Goal: Transaction & Acquisition: Subscribe to service/newsletter

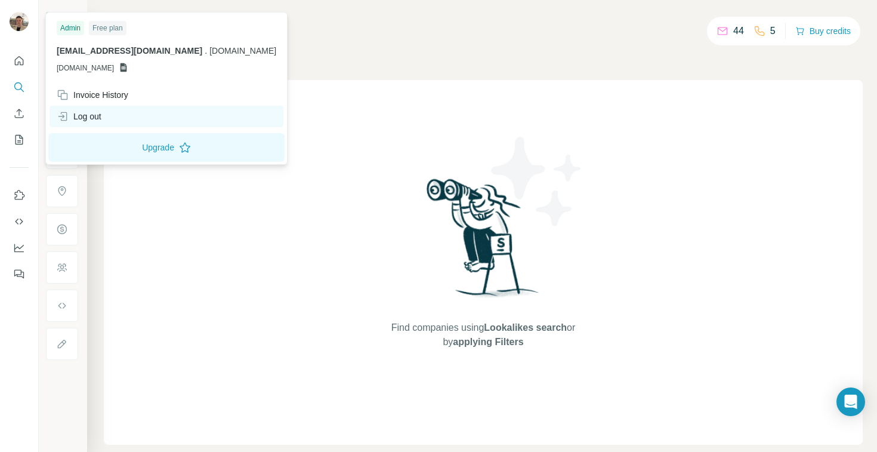
click at [128, 109] on div "Log out" at bounding box center [167, 116] width 234 height 21
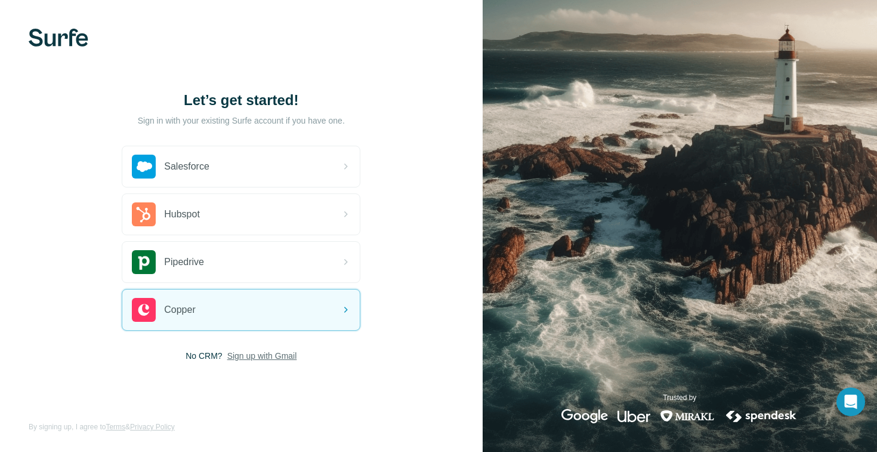
click at [262, 351] on span "Sign up with Gmail" at bounding box center [262, 356] width 70 height 12
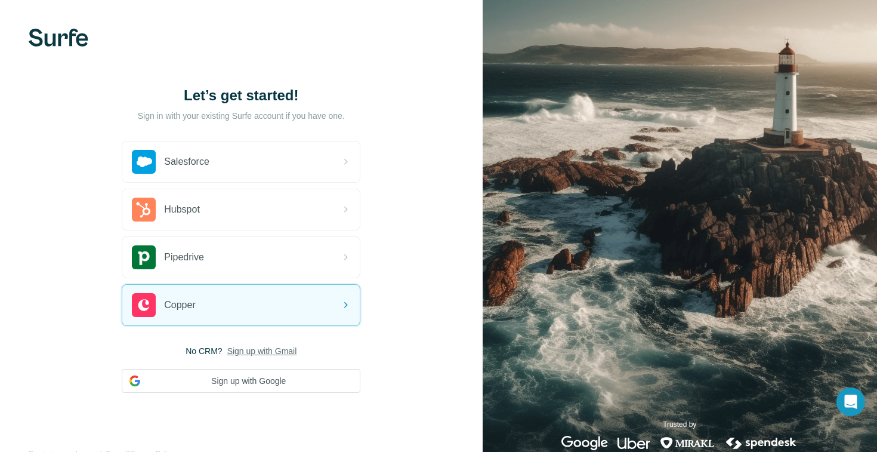
scroll to position [27, 0]
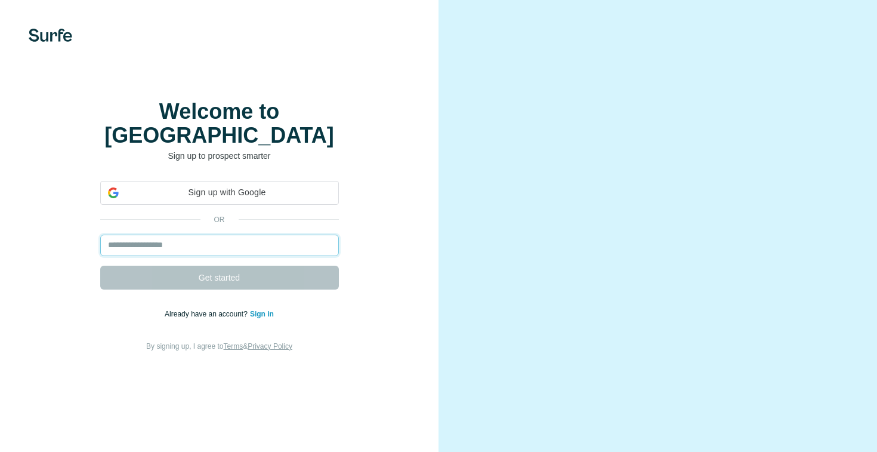
click at [233, 243] on input "email" at bounding box center [219, 244] width 239 height 21
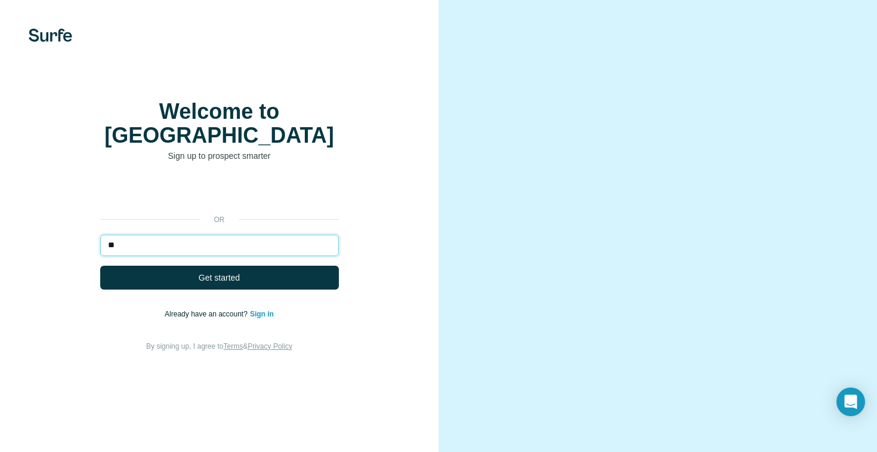
click at [233, 243] on input "**" at bounding box center [219, 244] width 239 height 21
type input "**********"
click at [100, 265] on button "Get started" at bounding box center [219, 277] width 239 height 24
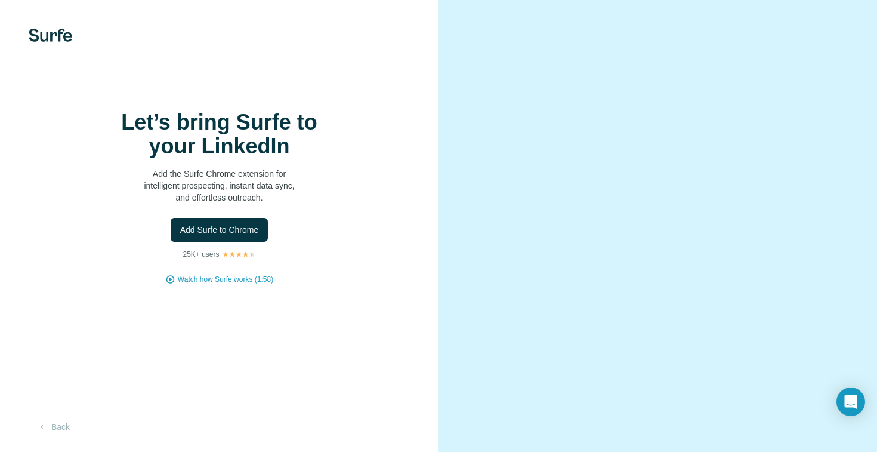
click at [180, 270] on div "Let’s bring Surfe to your LinkedIn Add the Surfe Chrome extension for intellige…" at bounding box center [219, 197] width 391 height 174
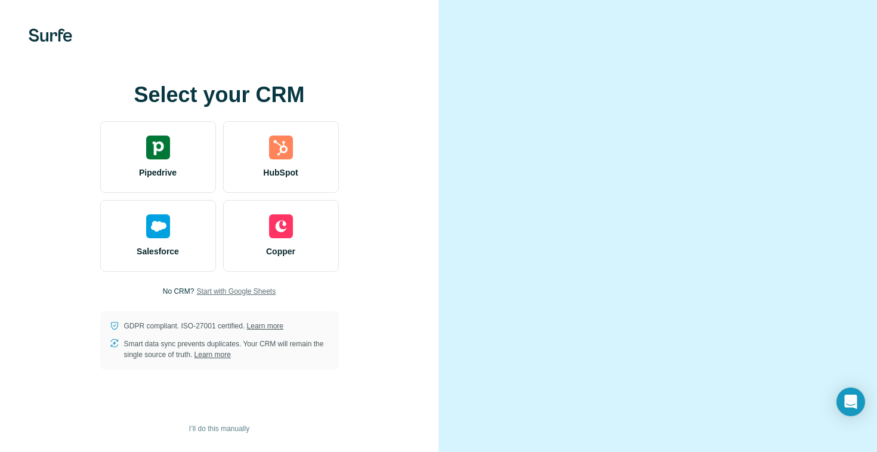
scroll to position [20, 0]
click at [229, 430] on span "I’ll do this manually" at bounding box center [219, 428] width 60 height 11
click at [214, 426] on span "I’ll do this manually" at bounding box center [219, 428] width 60 height 11
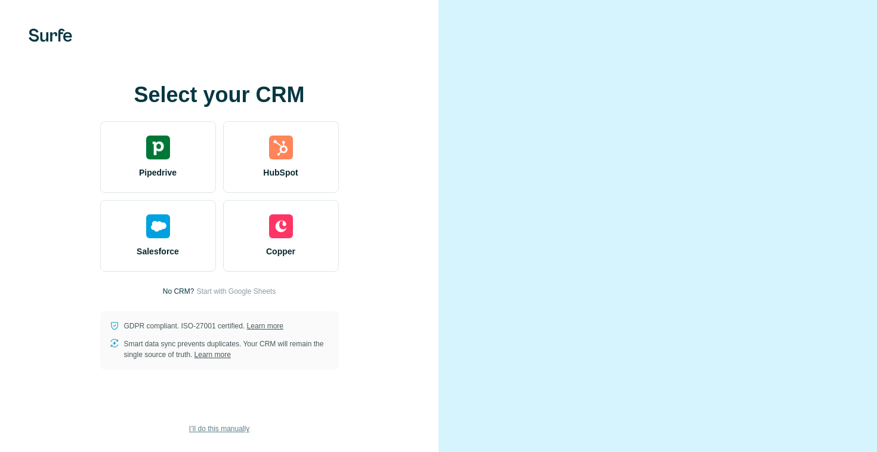
click at [212, 425] on span "I’ll do this manually" at bounding box center [219, 428] width 60 height 11
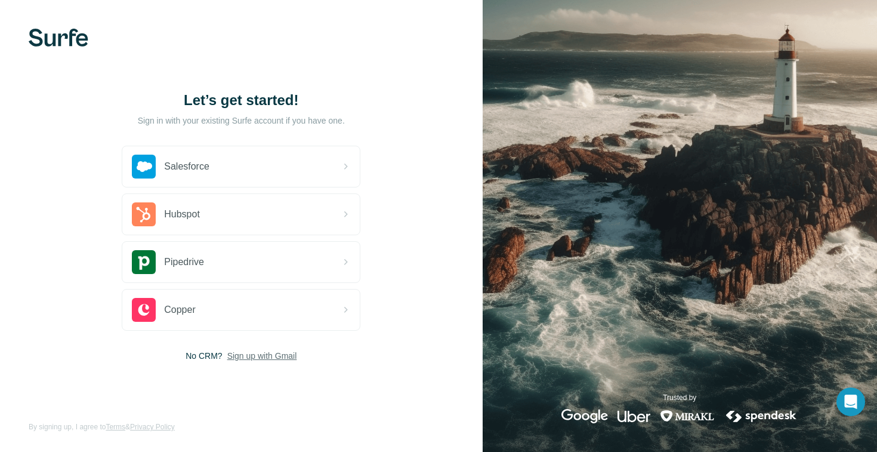
click at [262, 357] on span "Sign up with Gmail" at bounding box center [262, 356] width 70 height 12
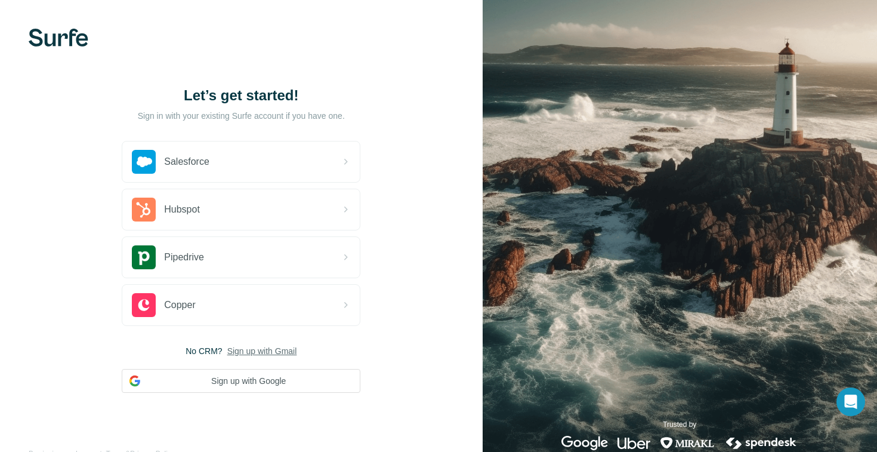
scroll to position [27, 0]
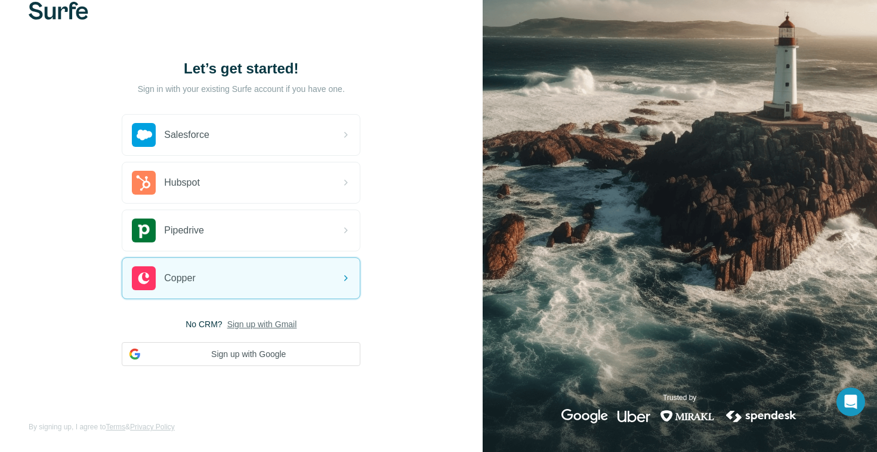
click at [868, 395] on div "Trusted by" at bounding box center [680, 407] width 395 height 31
click at [860, 397] on div "Open Intercom Messenger" at bounding box center [851, 402] width 32 height 32
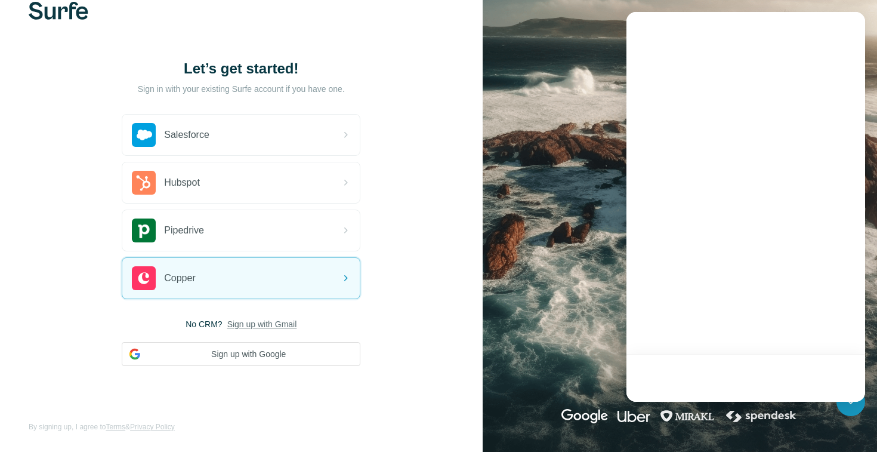
click at [500, 318] on img at bounding box center [680, 212] width 395 height 478
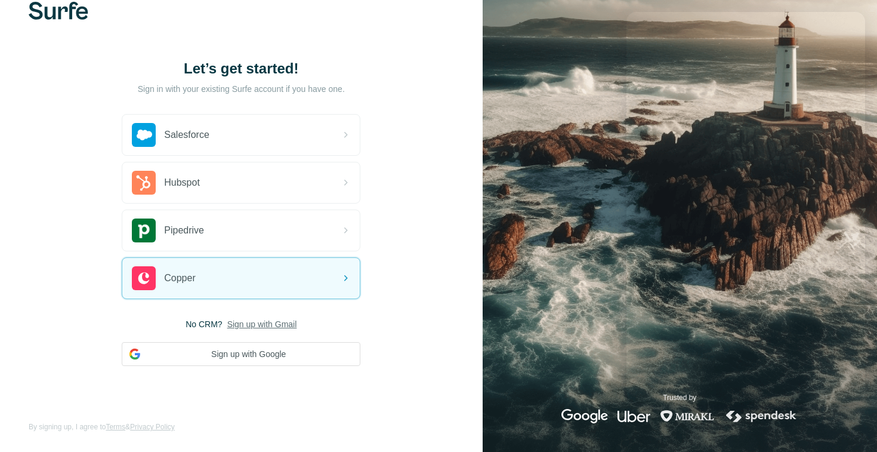
click at [409, 331] on div "Let’s get started! Sign in with your existing Surfe account if you have one. Sa…" at bounding box center [241, 212] width 483 height 478
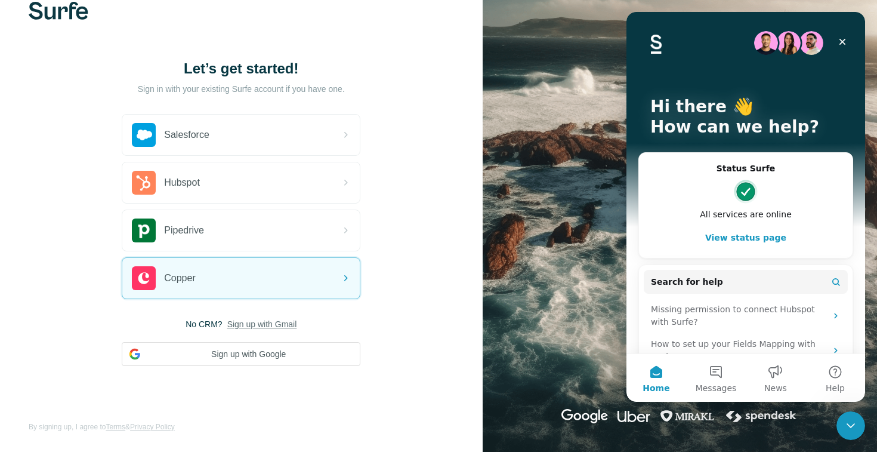
scroll to position [0, 0]
click at [710, 377] on button "Messages" at bounding box center [716, 378] width 60 height 48
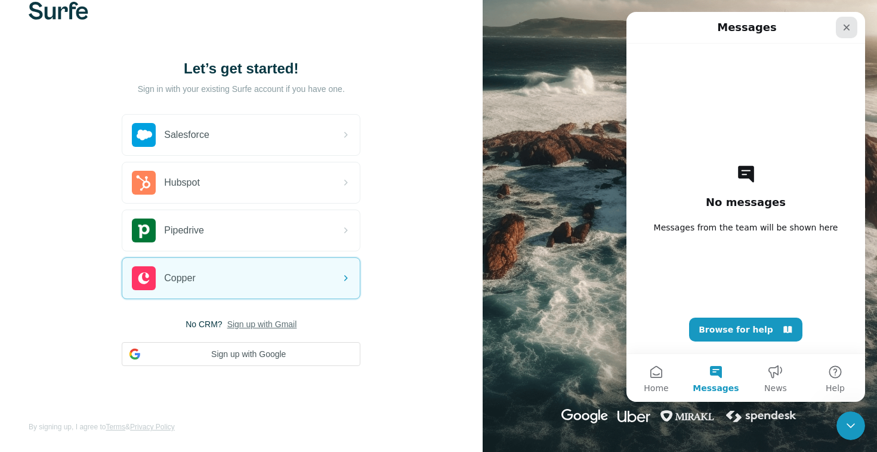
click at [840, 29] on div "Close" at bounding box center [846, 27] width 21 height 21
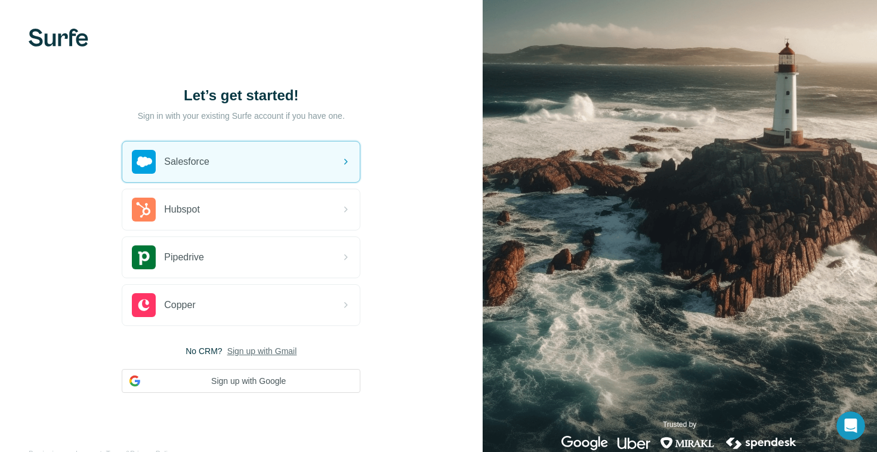
click at [79, 42] on img at bounding box center [59, 38] width 60 height 18
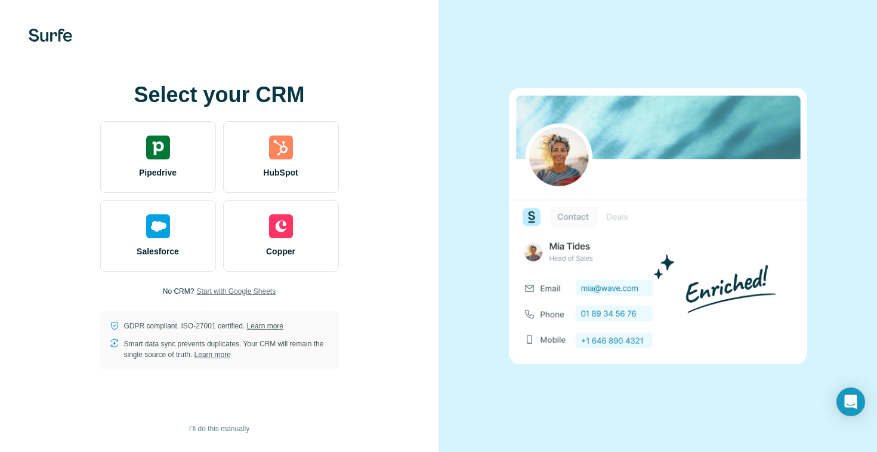
click at [241, 294] on span "Start with Google Sheets" at bounding box center [235, 291] width 79 height 11
click at [238, 430] on span "I’ll do this manually" at bounding box center [219, 428] width 60 height 11
